Goal: Task Accomplishment & Management: Complete application form

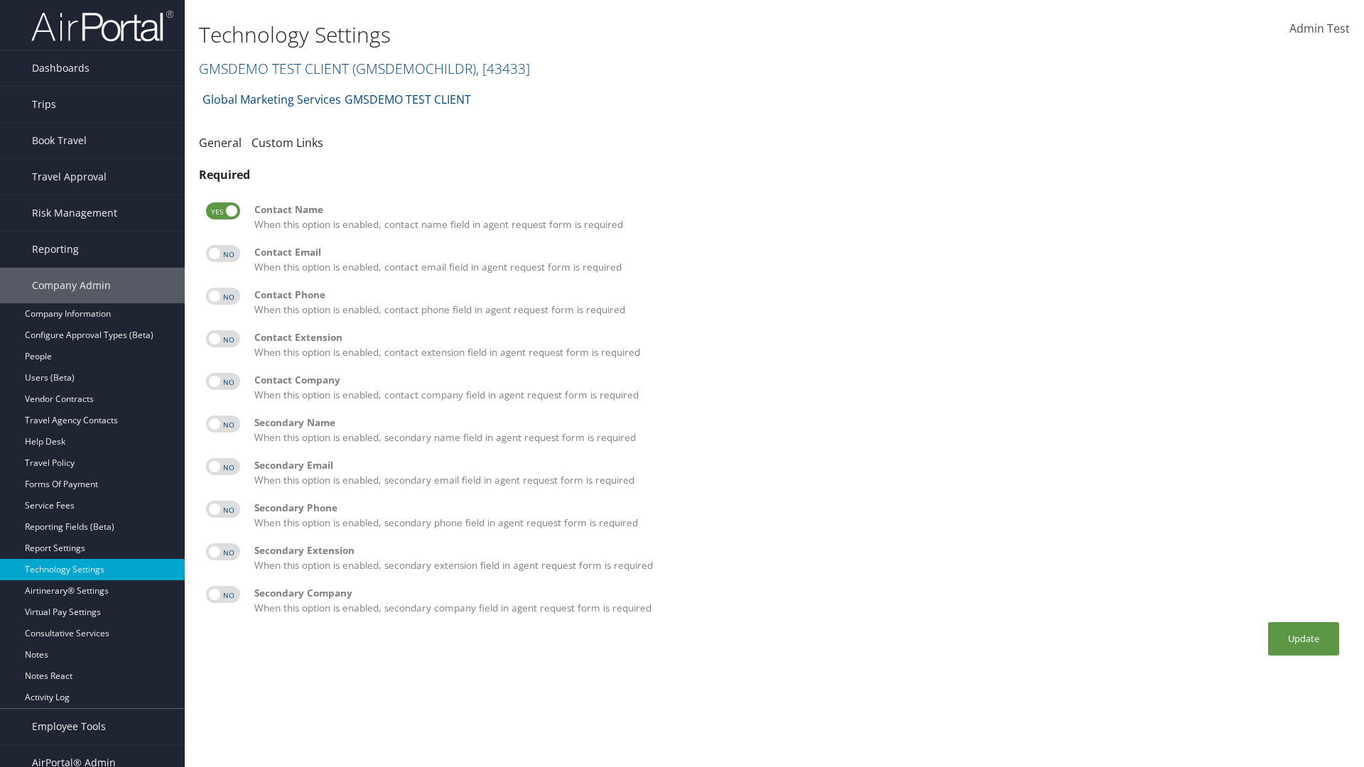
click at [223, 254] on label at bounding box center [223, 253] width 34 height 17
click at [222, 254] on input "checkbox" at bounding box center [217, 255] width 9 height 9
checkbox input "true"
click at [223, 296] on label at bounding box center [223, 296] width 34 height 17
click at [222, 296] on input "checkbox" at bounding box center [217, 298] width 9 height 9
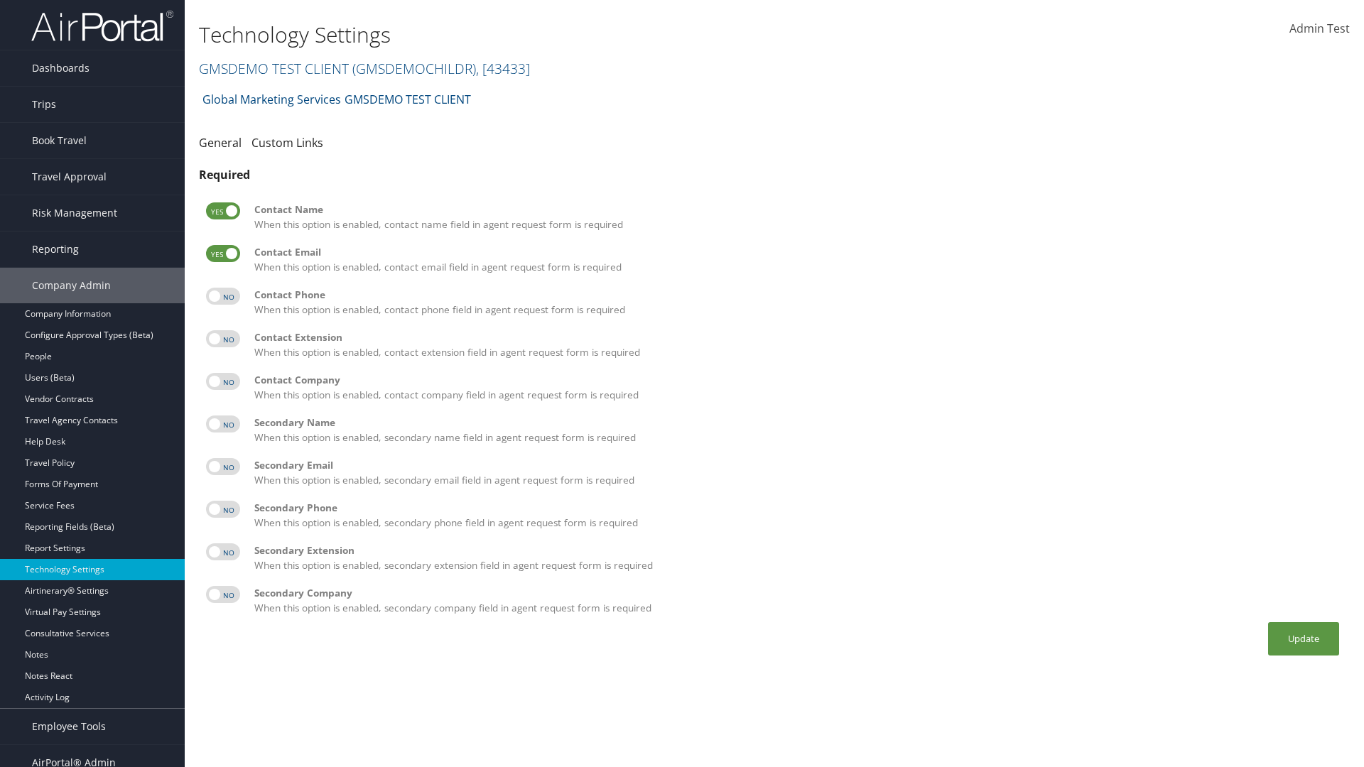
checkbox input "true"
click at [223, 339] on label at bounding box center [223, 338] width 34 height 17
click at [222, 339] on input "checkbox" at bounding box center [217, 341] width 9 height 9
checkbox input "true"
click at [223, 381] on label at bounding box center [223, 381] width 34 height 17
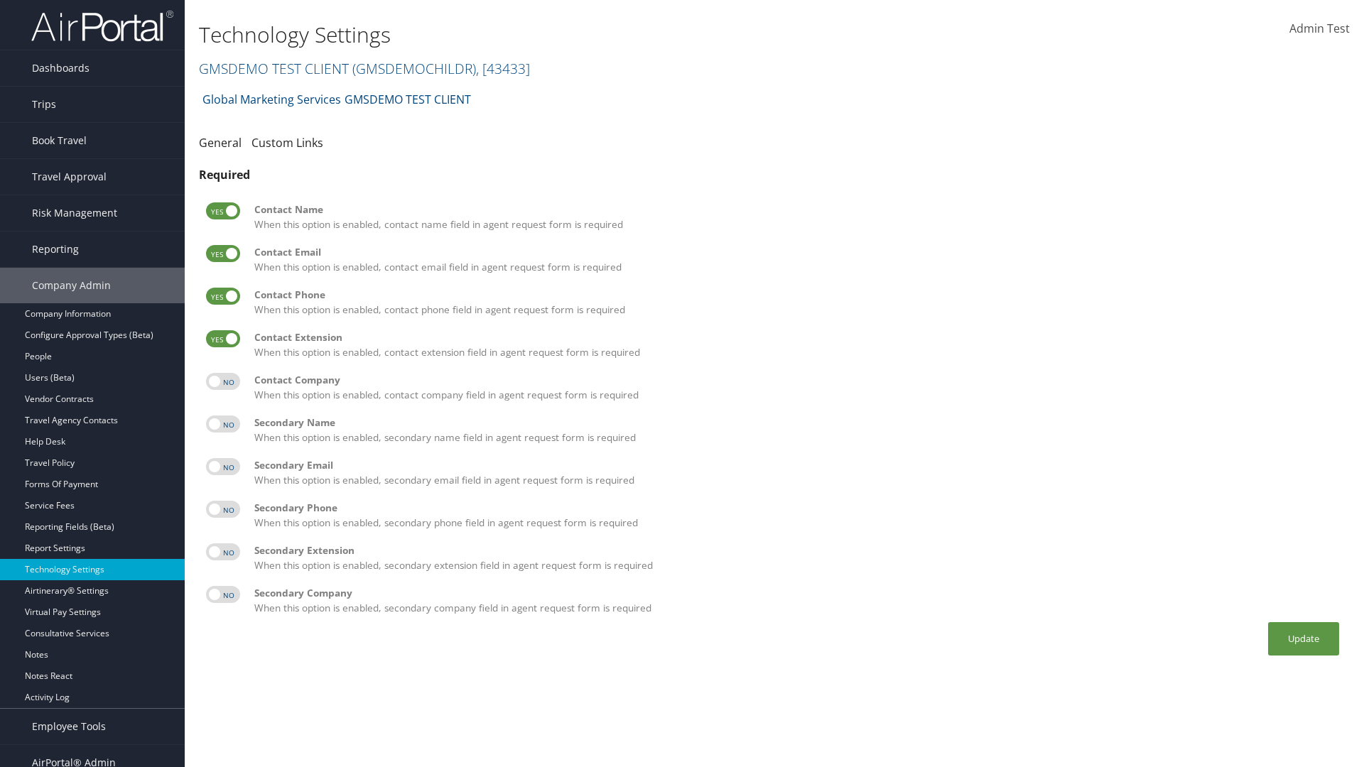
click at [222, 381] on input "checkbox" at bounding box center [217, 383] width 9 height 9
checkbox input "true"
click at [223, 424] on label at bounding box center [223, 423] width 34 height 17
click at [222, 424] on input "checkbox" at bounding box center [217, 426] width 9 height 9
checkbox input "true"
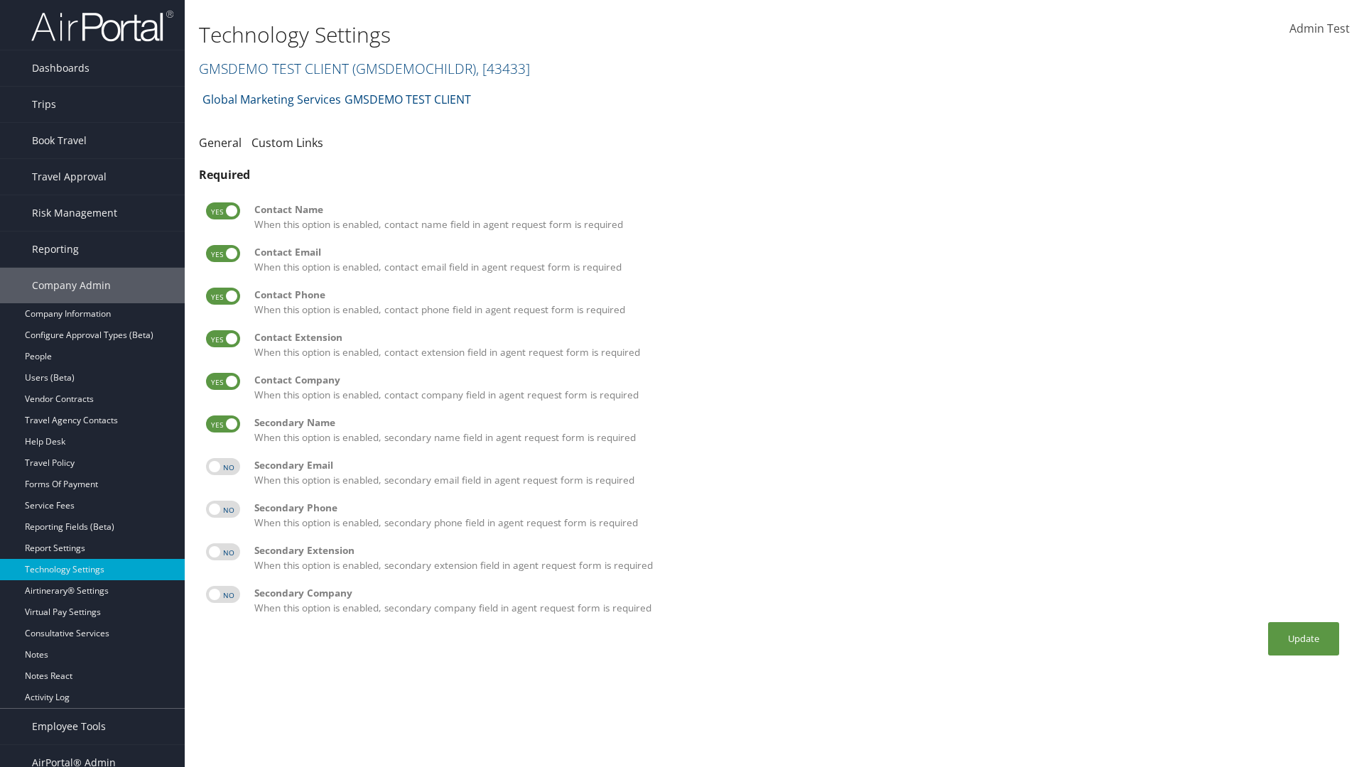
click at [223, 467] on label at bounding box center [223, 466] width 34 height 17
click at [222, 467] on input "checkbox" at bounding box center [217, 468] width 9 height 9
checkbox input "true"
click at [223, 509] on label at bounding box center [223, 509] width 34 height 17
click at [222, 509] on input "checkbox" at bounding box center [217, 511] width 9 height 9
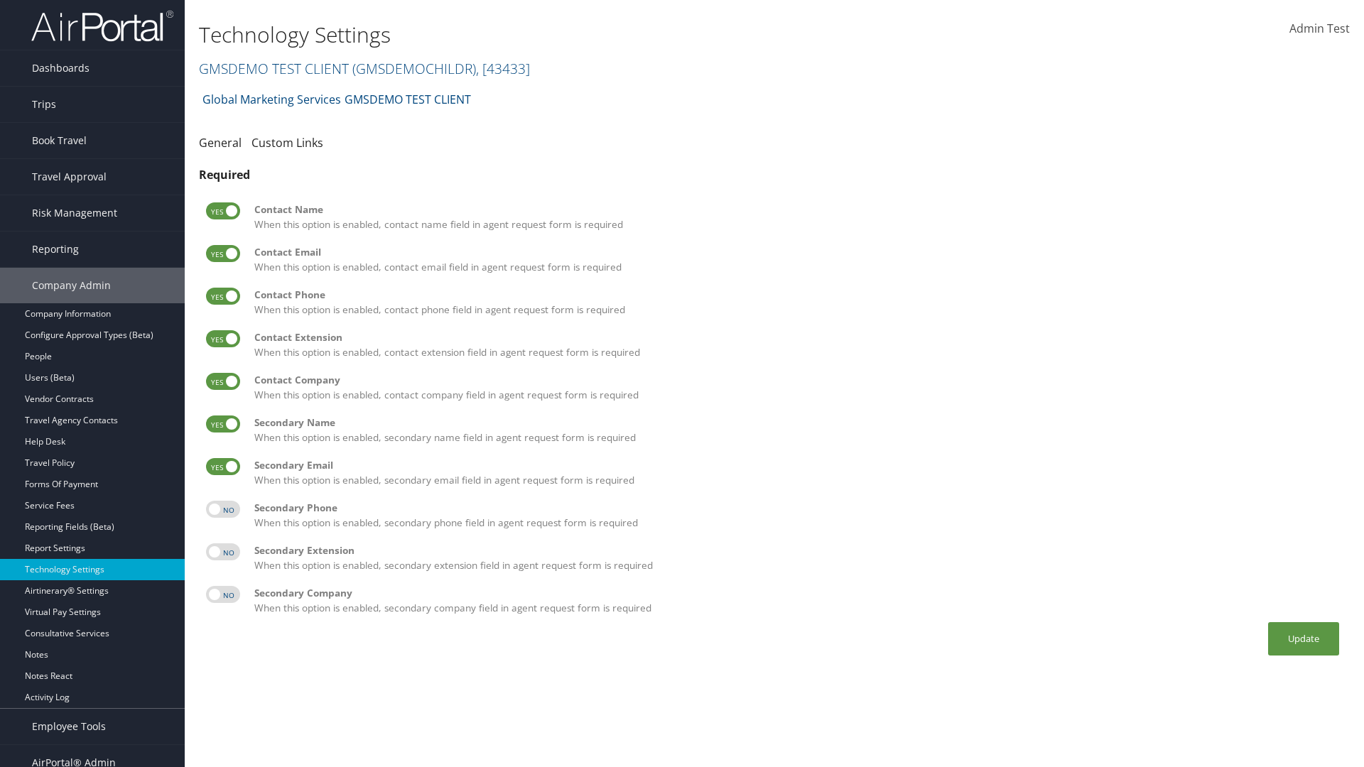
checkbox input "true"
click at [223, 552] on label at bounding box center [223, 551] width 34 height 17
click at [222, 552] on input "checkbox" at bounding box center [217, 554] width 9 height 9
checkbox input "true"
click at [223, 594] on label at bounding box center [223, 594] width 34 height 17
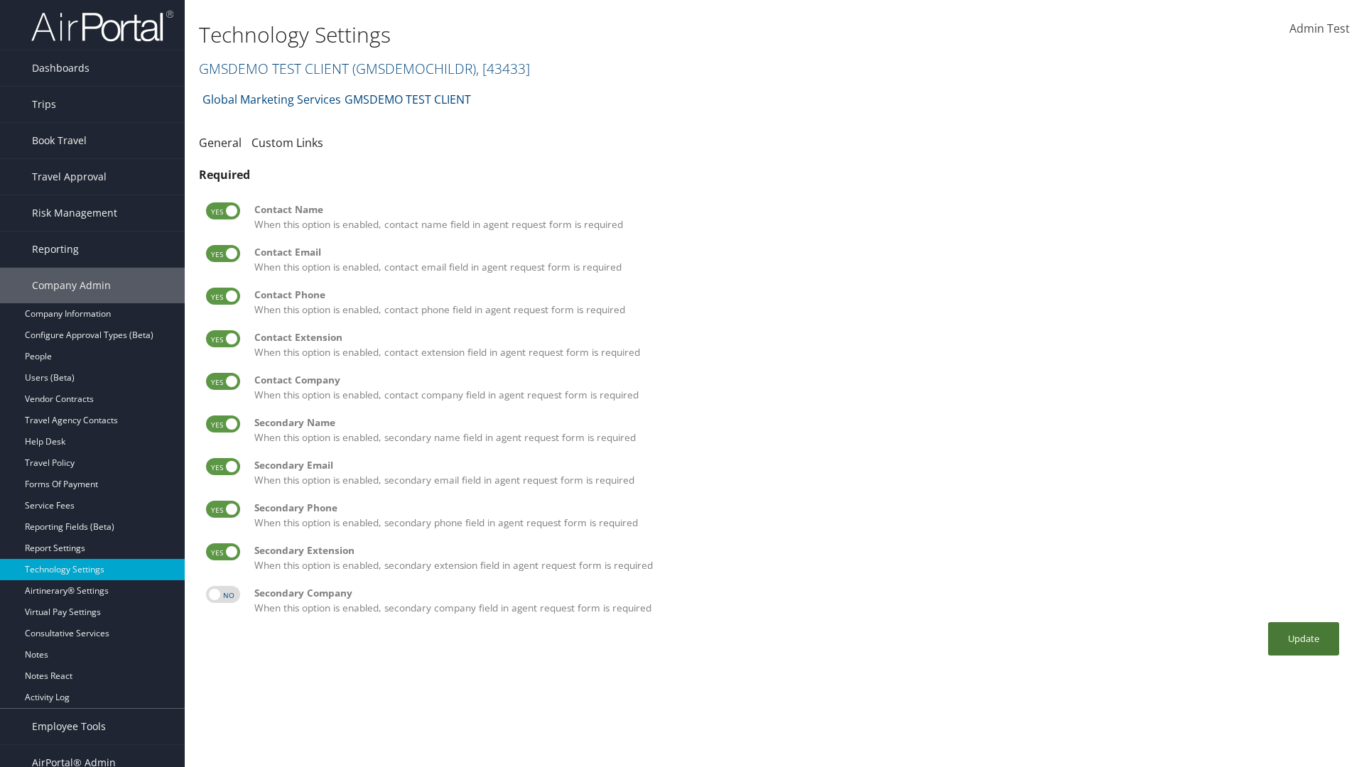
click at [222, 594] on input "checkbox" at bounding box center [217, 596] width 9 height 9
checkbox input "true"
click at [1303, 638] on button "Update" at bounding box center [1303, 638] width 71 height 33
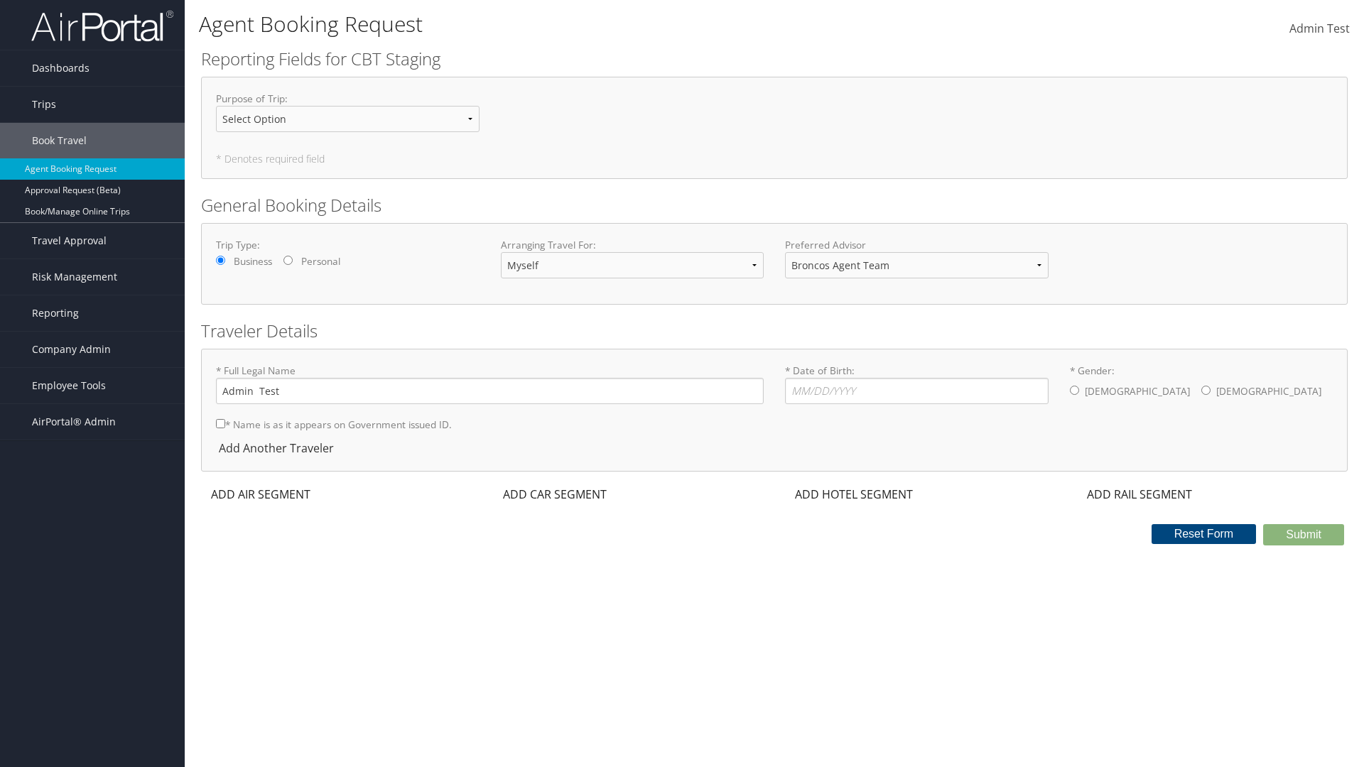
click at [261, 494] on div "ADD AIR SEGMENT" at bounding box center [259, 494] width 116 height 17
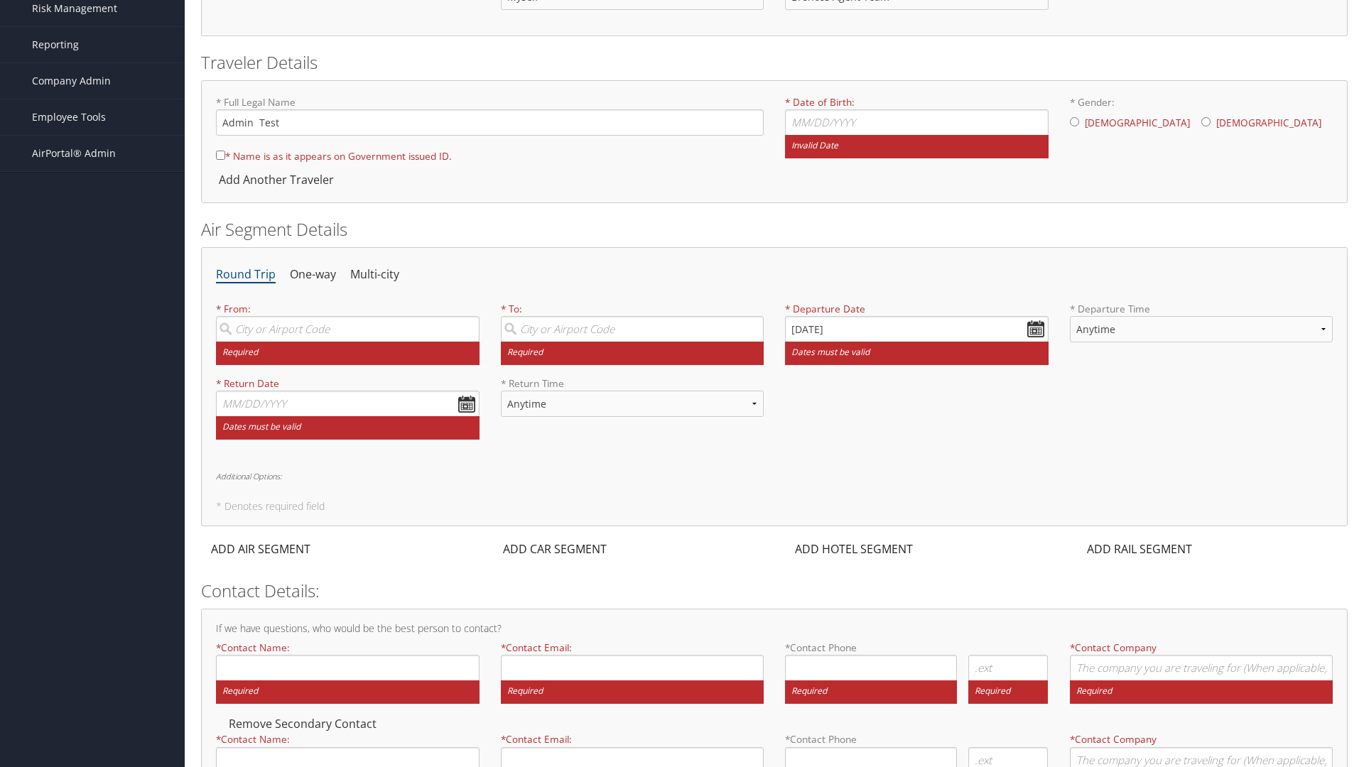
scroll to position [274, 0]
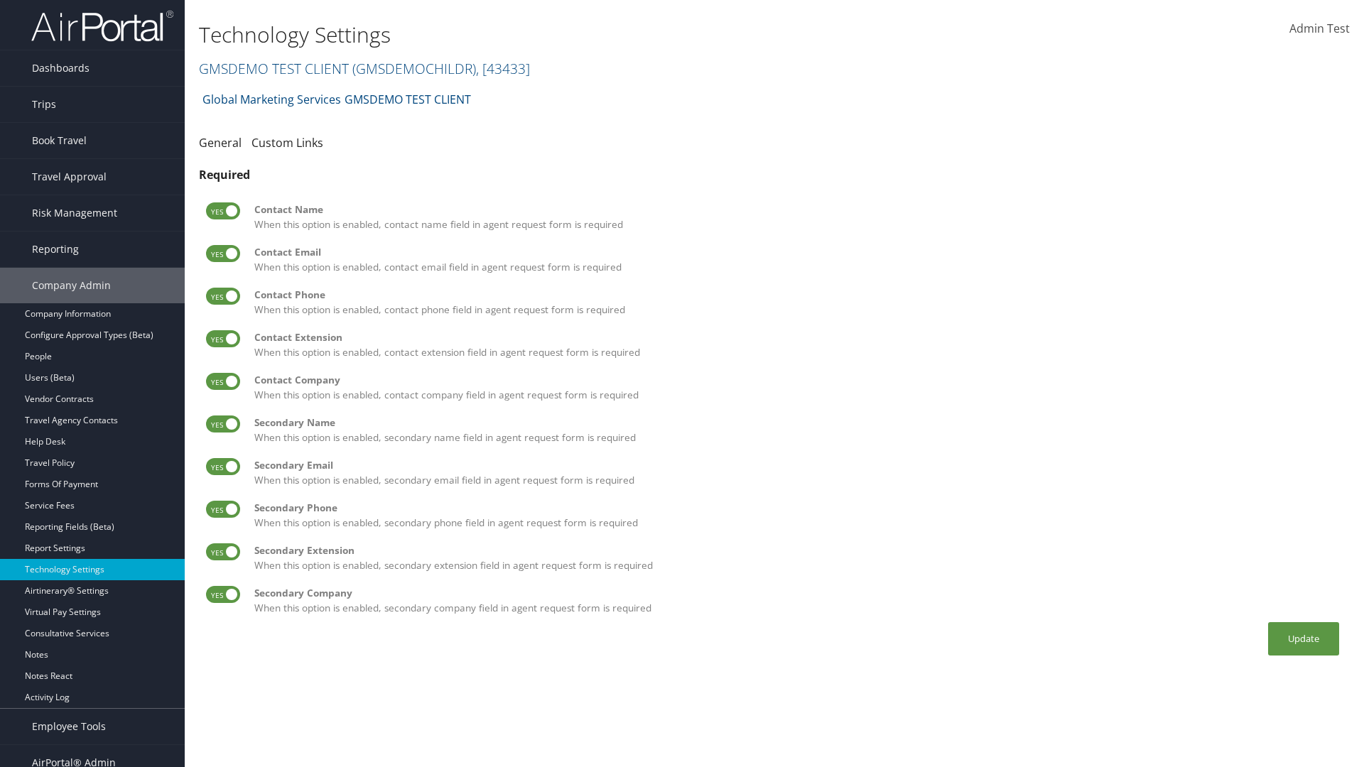
click at [223, 211] on label at bounding box center [223, 210] width 34 height 17
click at [222, 211] on input "checkbox" at bounding box center [217, 213] width 9 height 9
checkbox input "false"
click at [223, 254] on label at bounding box center [223, 253] width 34 height 17
click at [222, 254] on input "checkbox" at bounding box center [217, 255] width 9 height 9
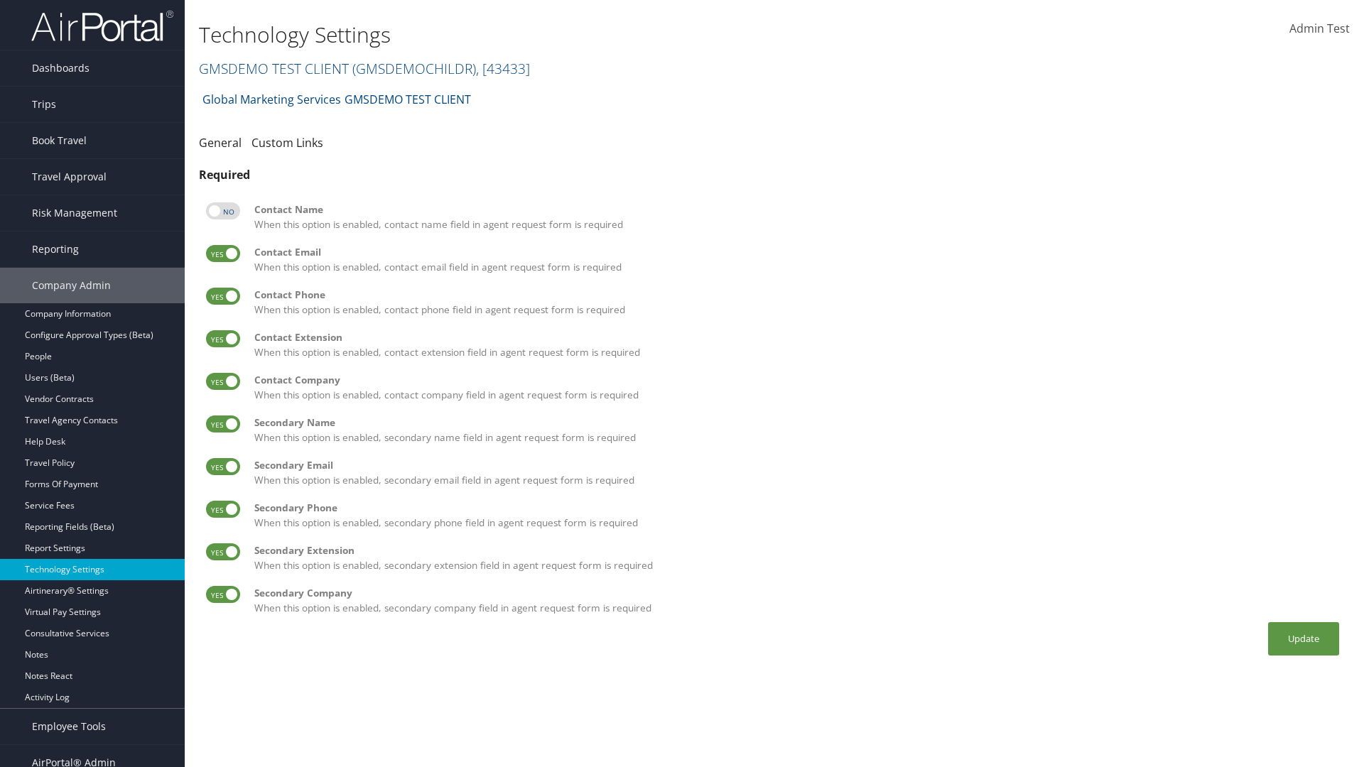
checkbox input "false"
click at [223, 296] on label at bounding box center [223, 296] width 34 height 17
click at [222, 296] on input "checkbox" at bounding box center [217, 298] width 9 height 9
checkbox input "false"
click at [223, 339] on label at bounding box center [223, 338] width 34 height 17
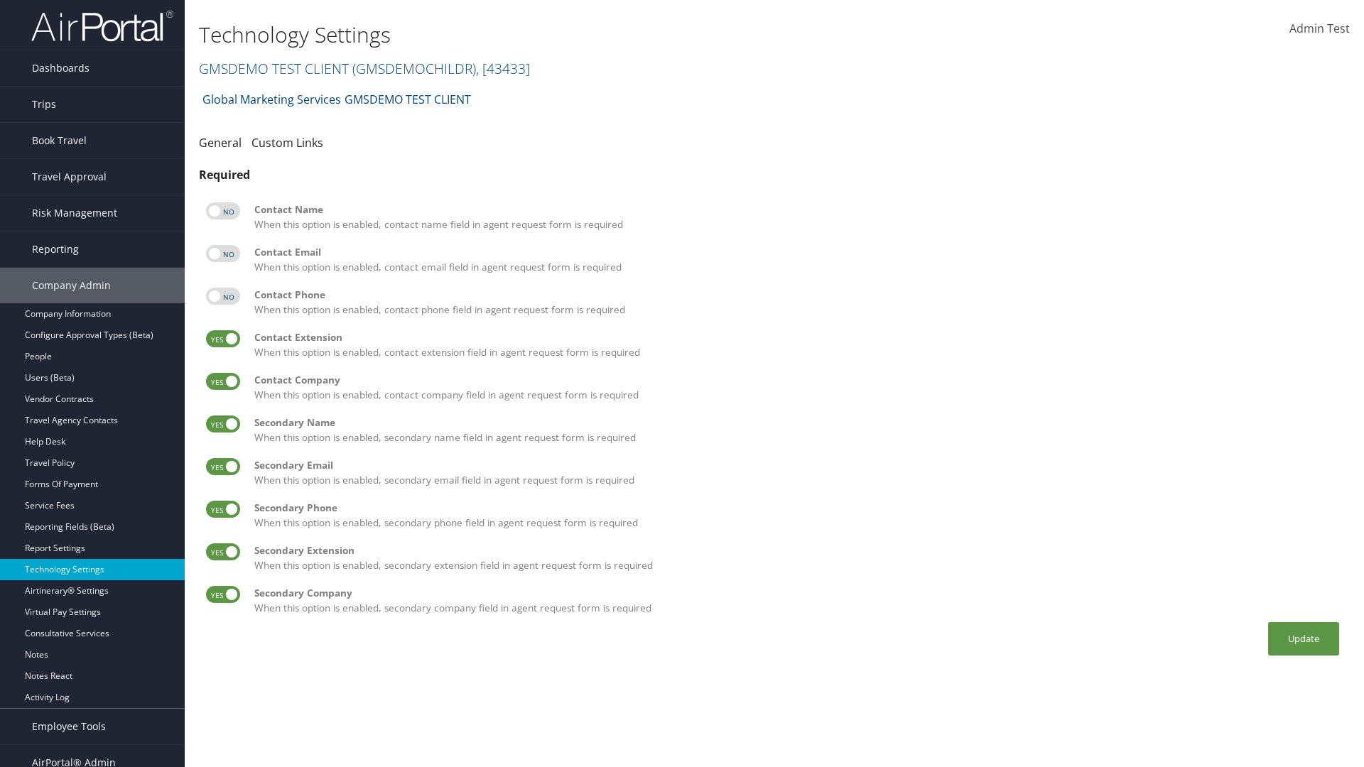
click at [222, 339] on input "checkbox" at bounding box center [217, 341] width 9 height 9
checkbox input "false"
click at [223, 381] on label at bounding box center [223, 381] width 34 height 17
click at [222, 381] on input "checkbox" at bounding box center [217, 383] width 9 height 9
checkbox input "false"
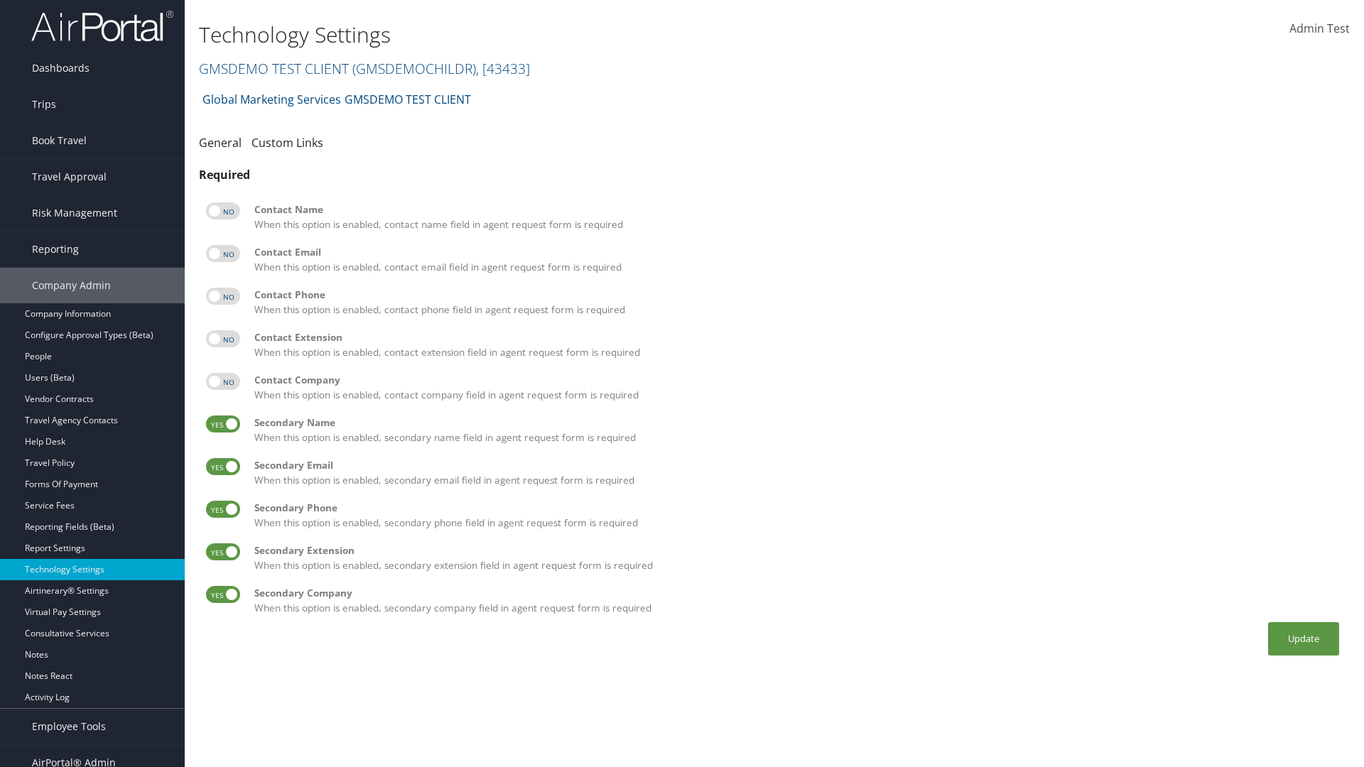
click at [223, 424] on label at bounding box center [223, 423] width 34 height 17
click at [222, 424] on input "checkbox" at bounding box center [217, 426] width 9 height 9
checkbox input "false"
click at [223, 467] on label at bounding box center [223, 466] width 34 height 17
click at [222, 467] on input "checkbox" at bounding box center [217, 468] width 9 height 9
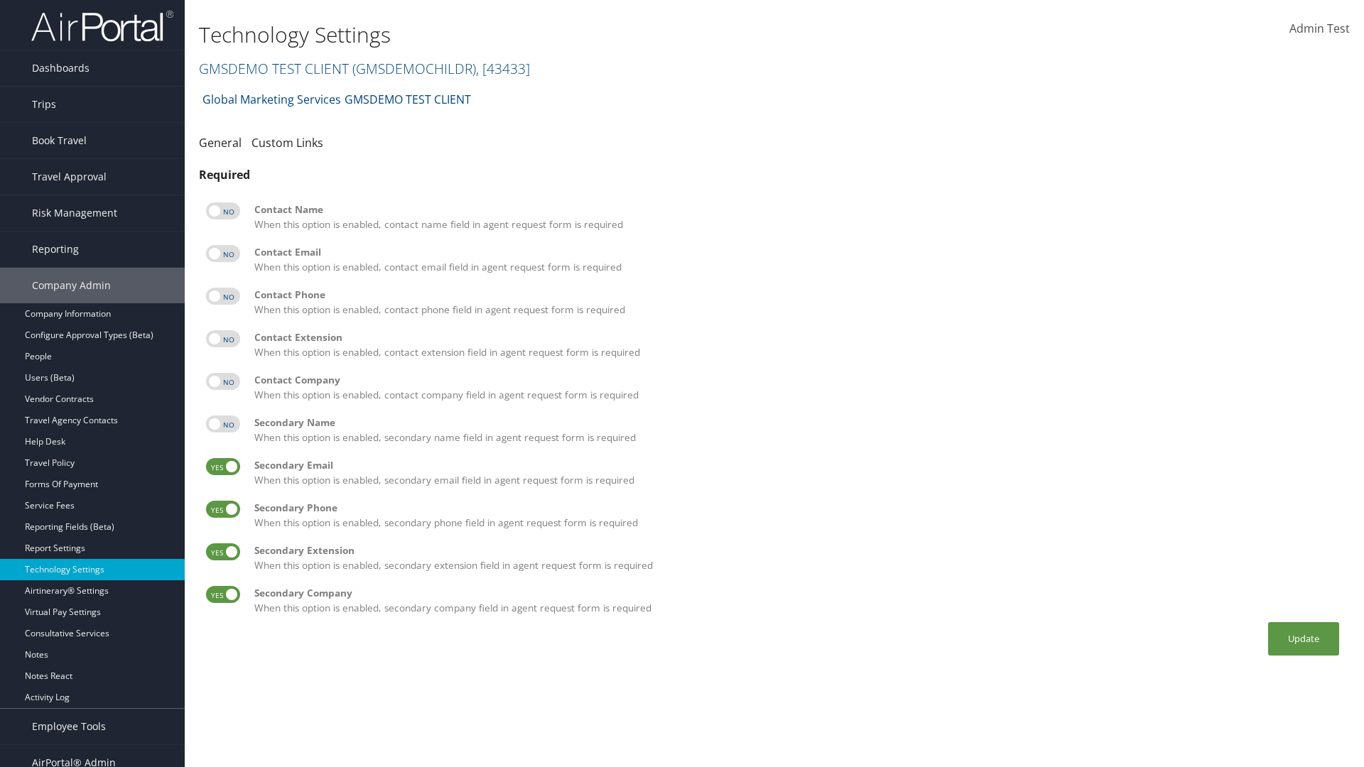
checkbox input "false"
click at [223, 509] on label at bounding box center [223, 509] width 34 height 17
click at [222, 509] on input "checkbox" at bounding box center [217, 511] width 9 height 9
checkbox input "false"
click at [223, 552] on label at bounding box center [223, 551] width 34 height 17
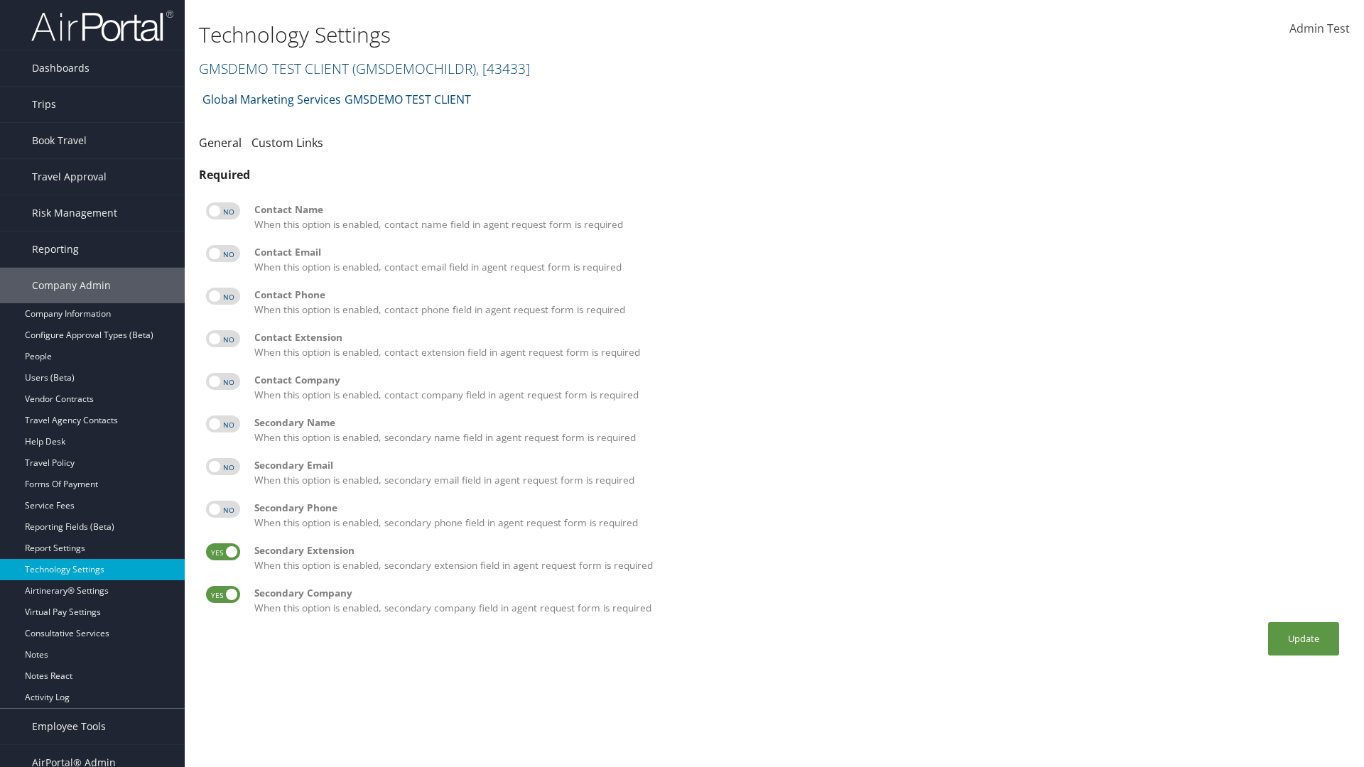
click at [222, 552] on input "checkbox" at bounding box center [217, 554] width 9 height 9
checkbox input "false"
click at [223, 594] on label at bounding box center [223, 594] width 34 height 17
click at [222, 594] on input "checkbox" at bounding box center [217, 596] width 9 height 9
checkbox input "false"
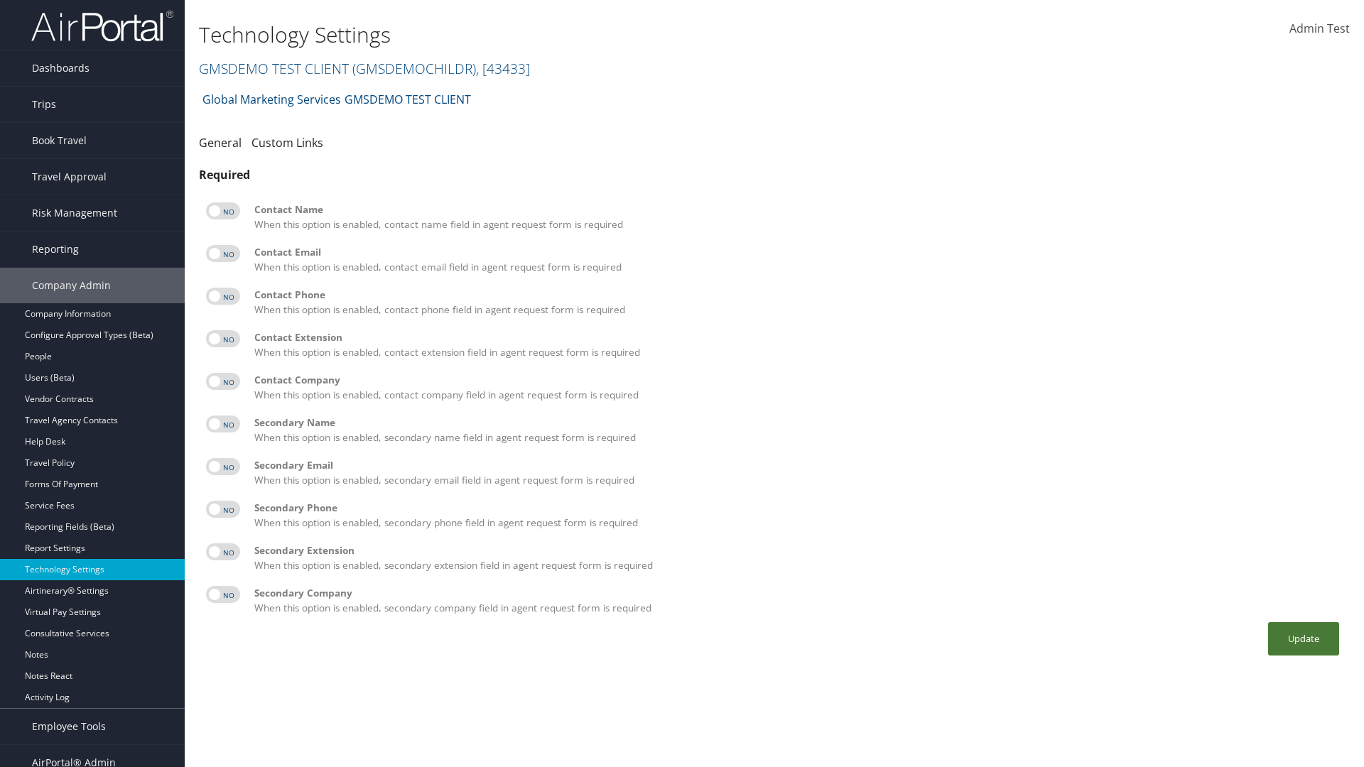
click at [1303, 638] on button "Update" at bounding box center [1303, 638] width 71 height 33
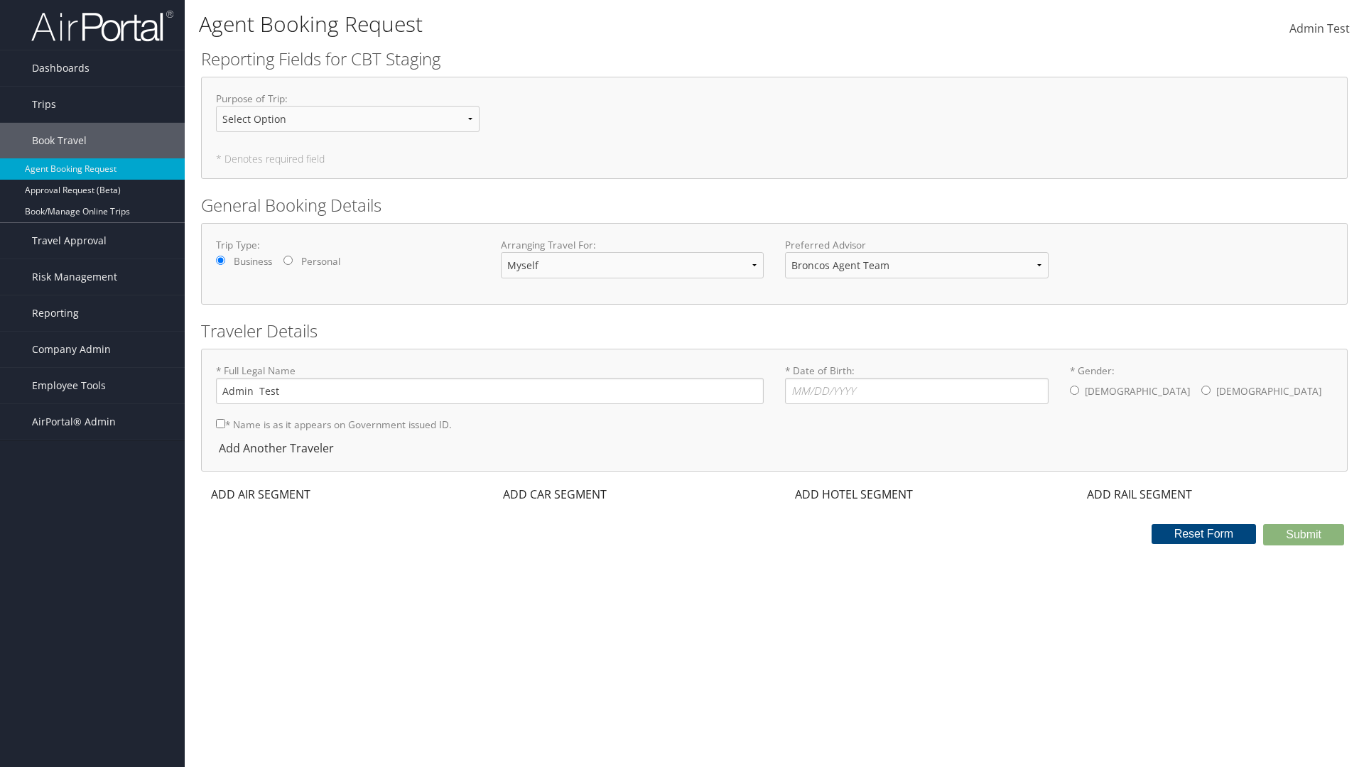
click at [261, 494] on div "ADD AIR SEGMENT" at bounding box center [259, 494] width 116 height 17
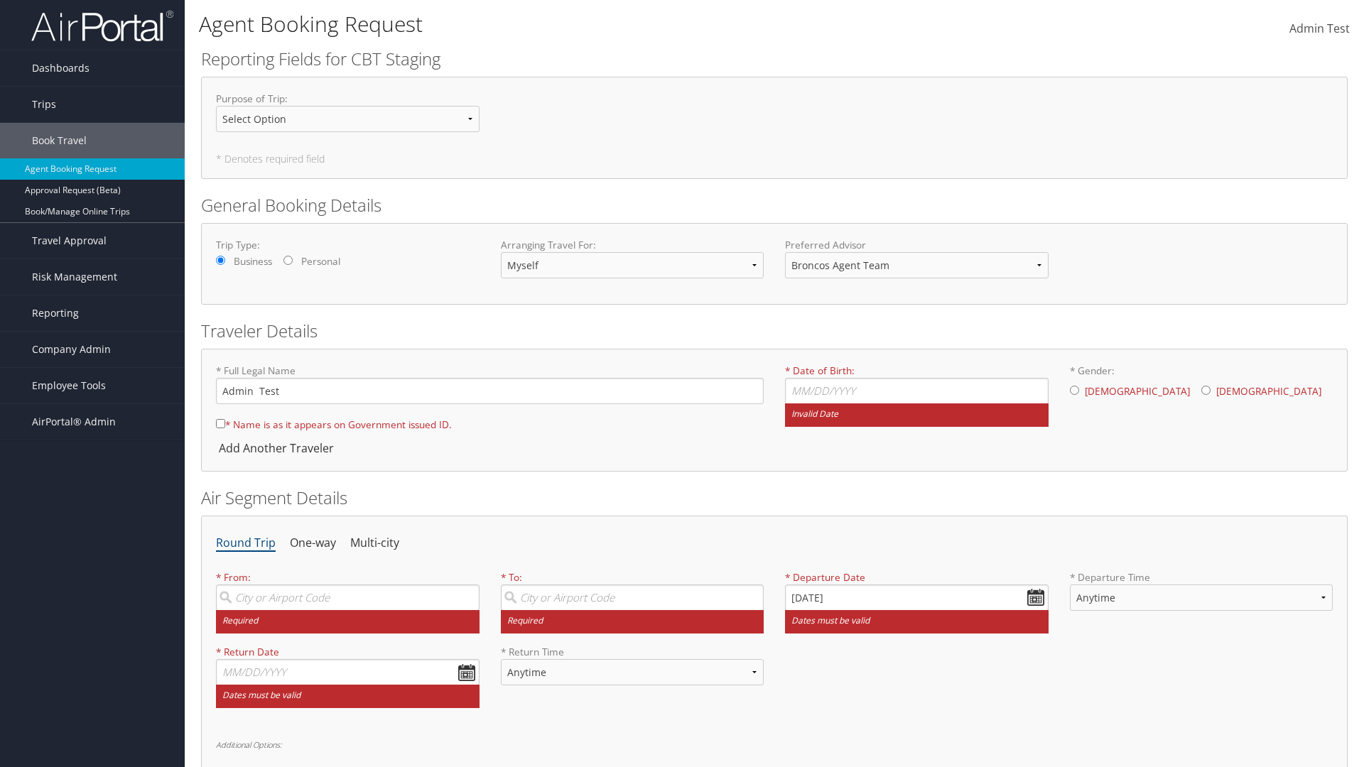
scroll to position [216, 0]
